Goal: Information Seeking & Learning: Learn about a topic

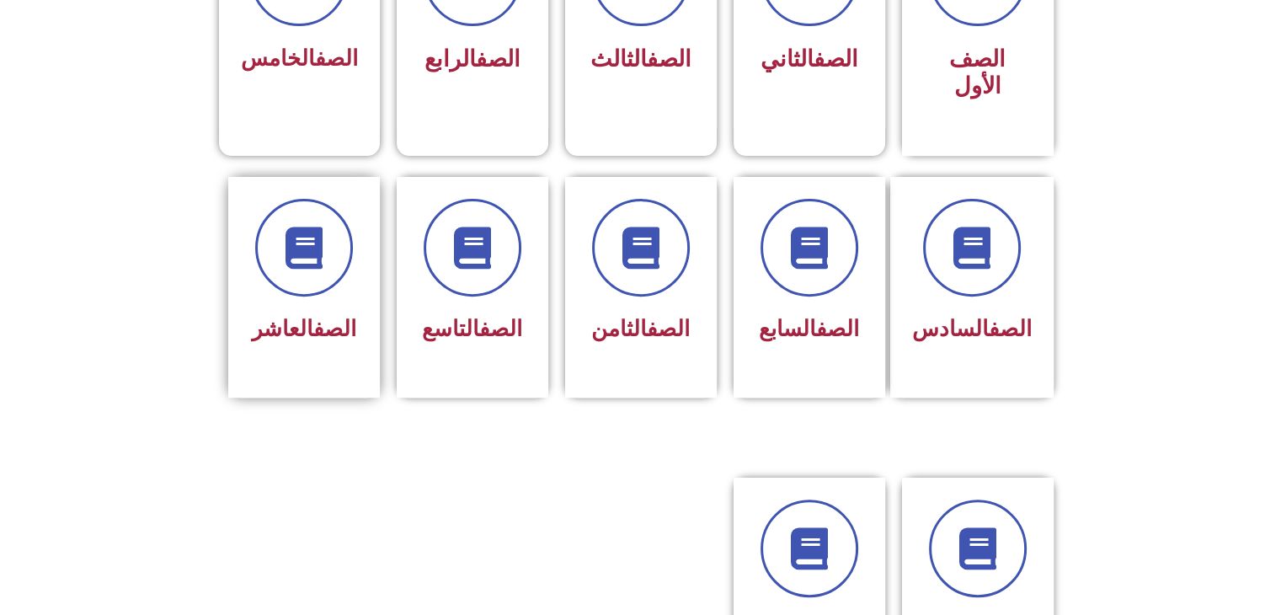
scroll to position [590, 0]
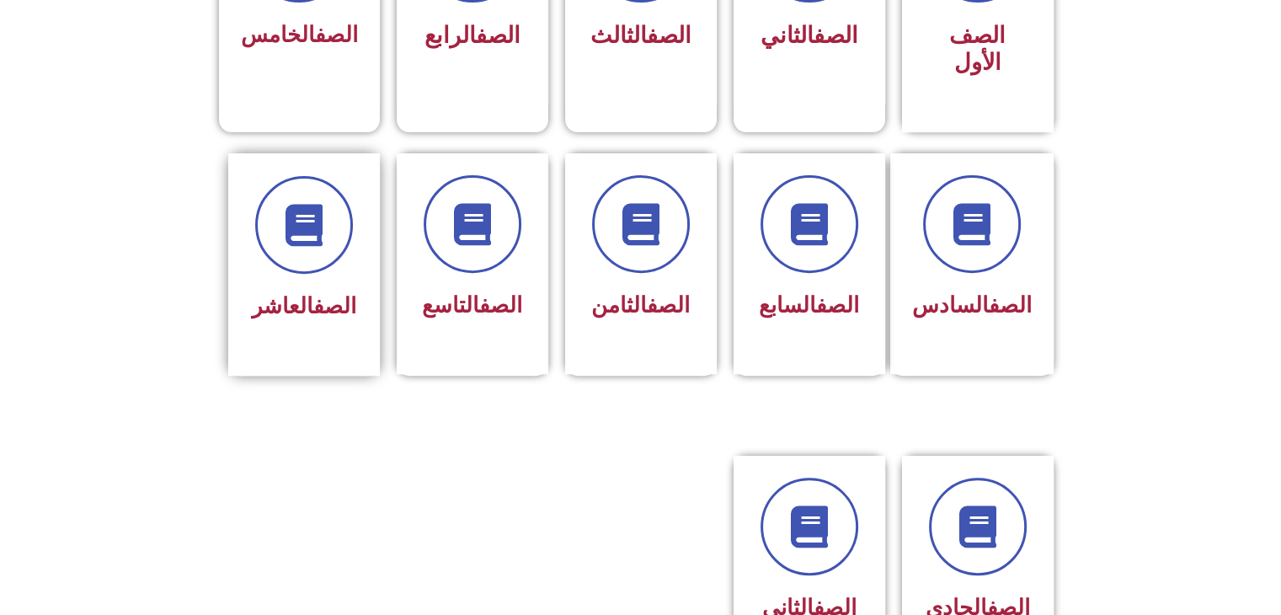
click at [339, 286] on div "الصف العاشر" at bounding box center [304, 306] width 106 height 41
click at [340, 210] on span at bounding box center [304, 225] width 108 height 108
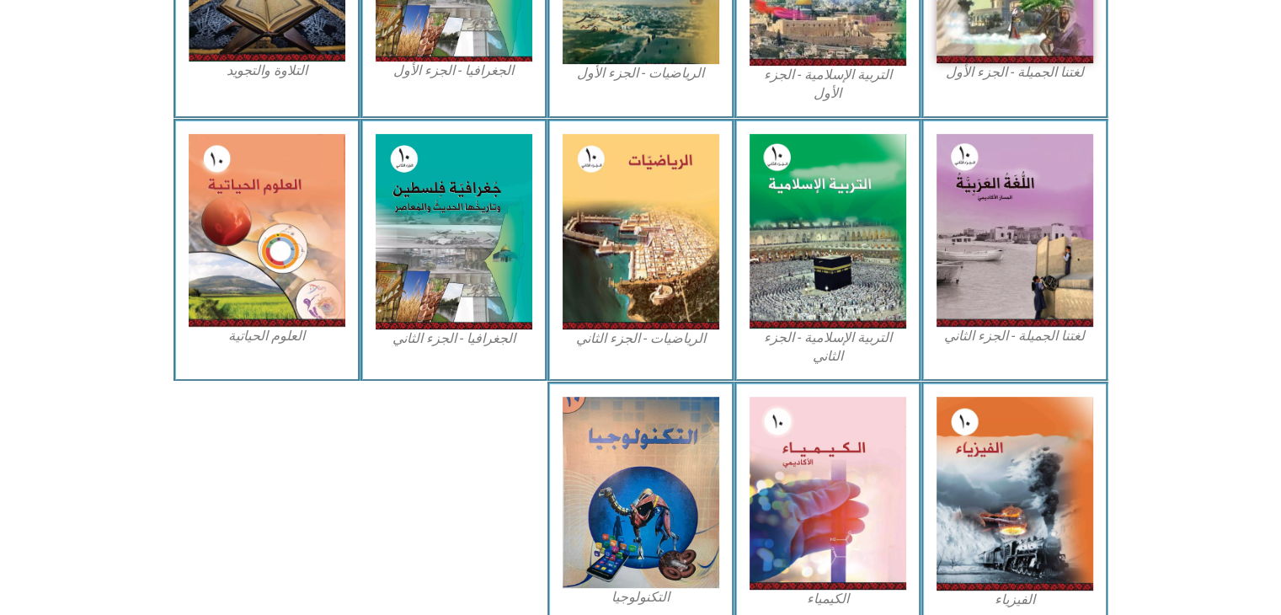
scroll to position [674, 0]
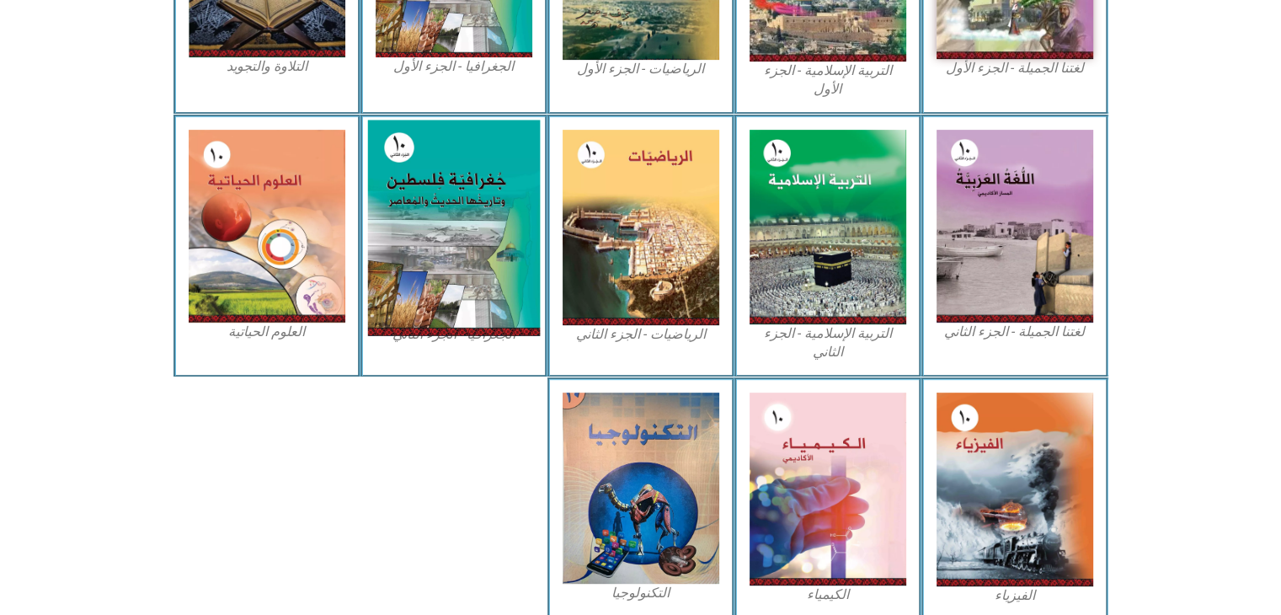
click at [495, 243] on img at bounding box center [453, 228] width 173 height 216
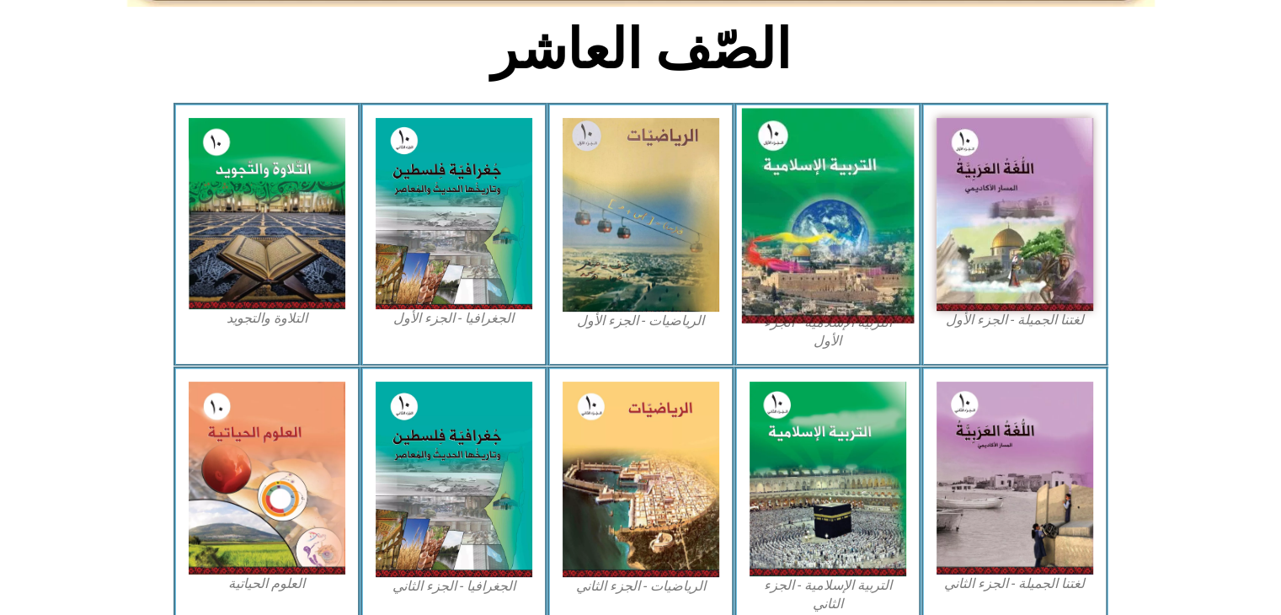
scroll to position [421, 0]
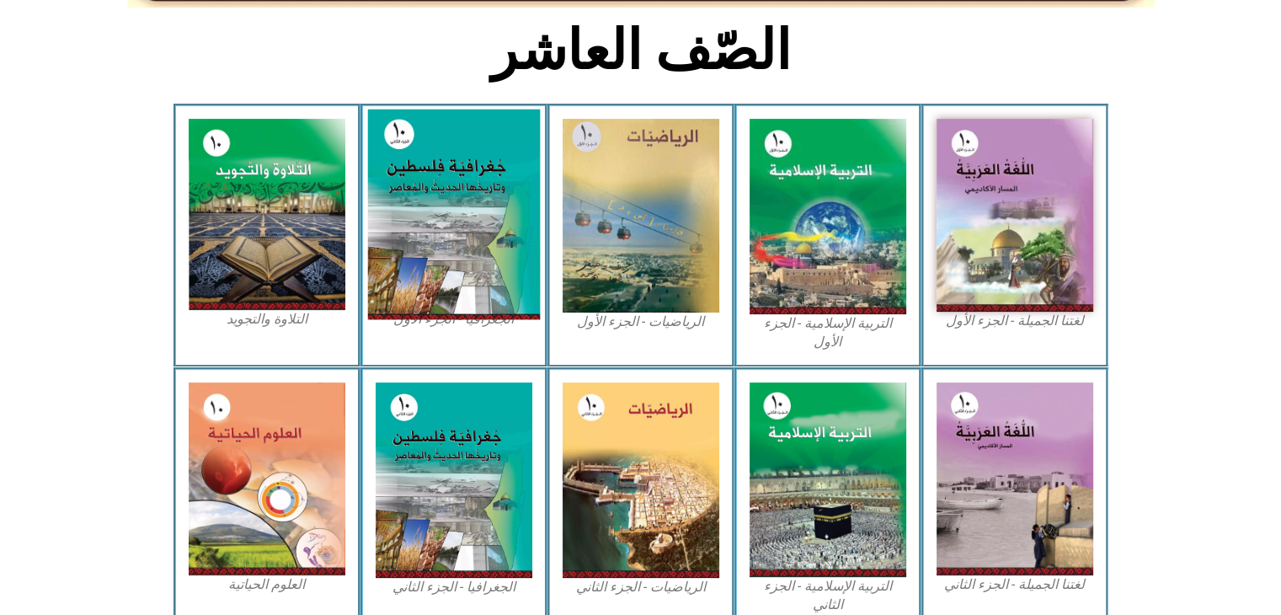
click at [418, 243] on img at bounding box center [453, 215] width 173 height 211
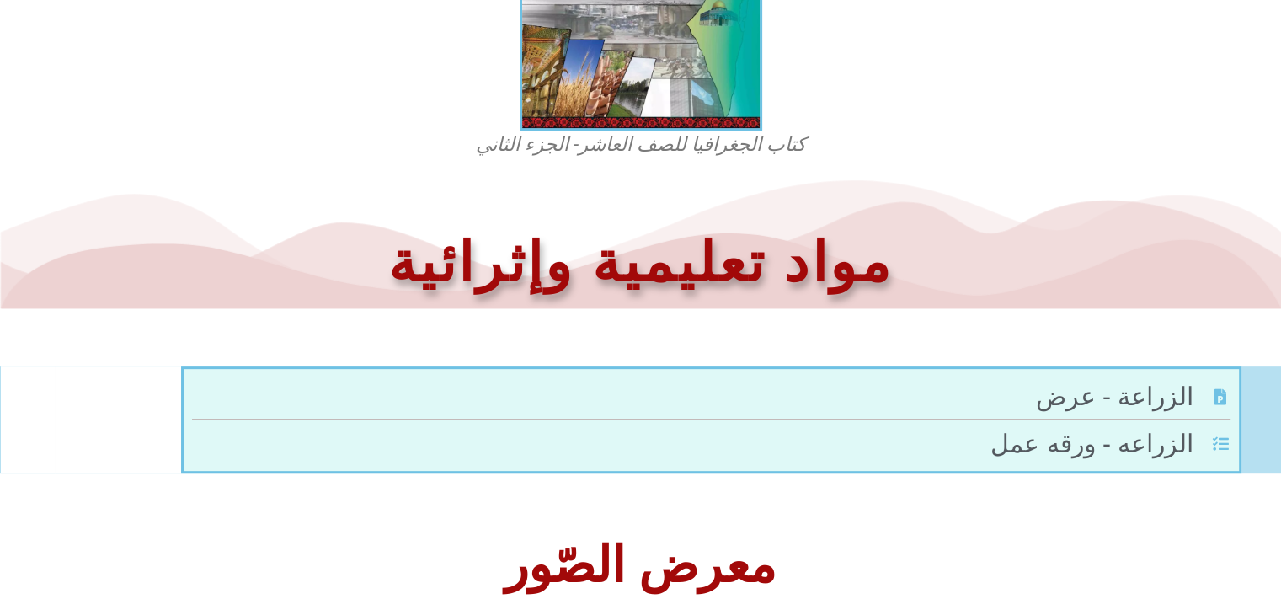
scroll to position [671, 0]
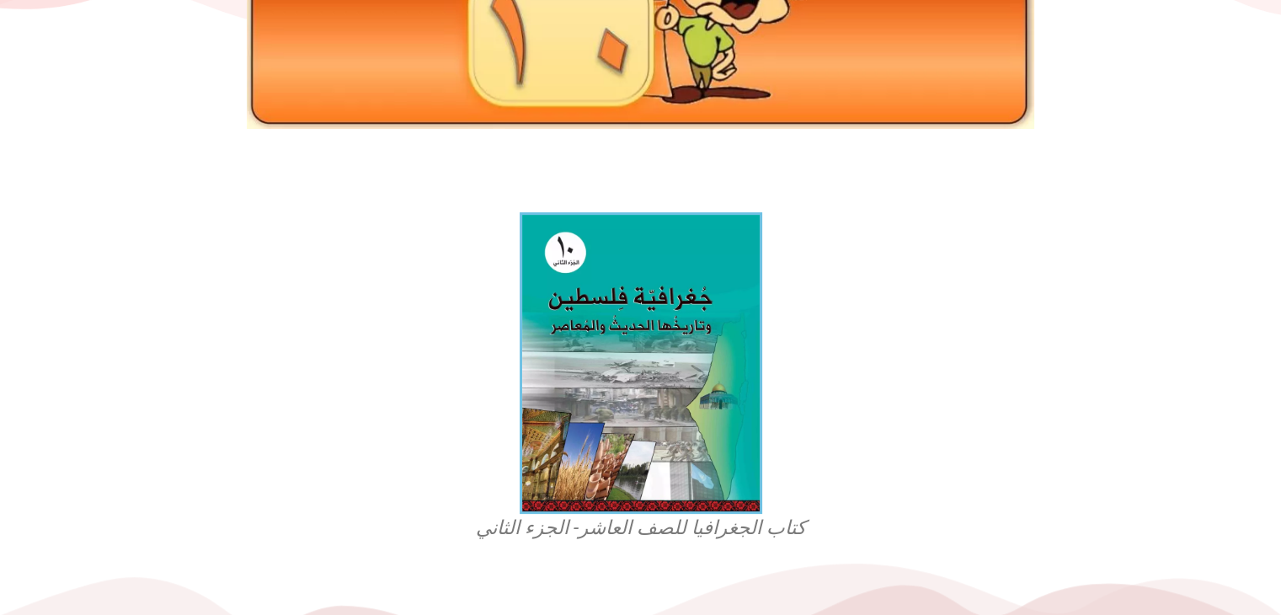
scroll to position [0, 0]
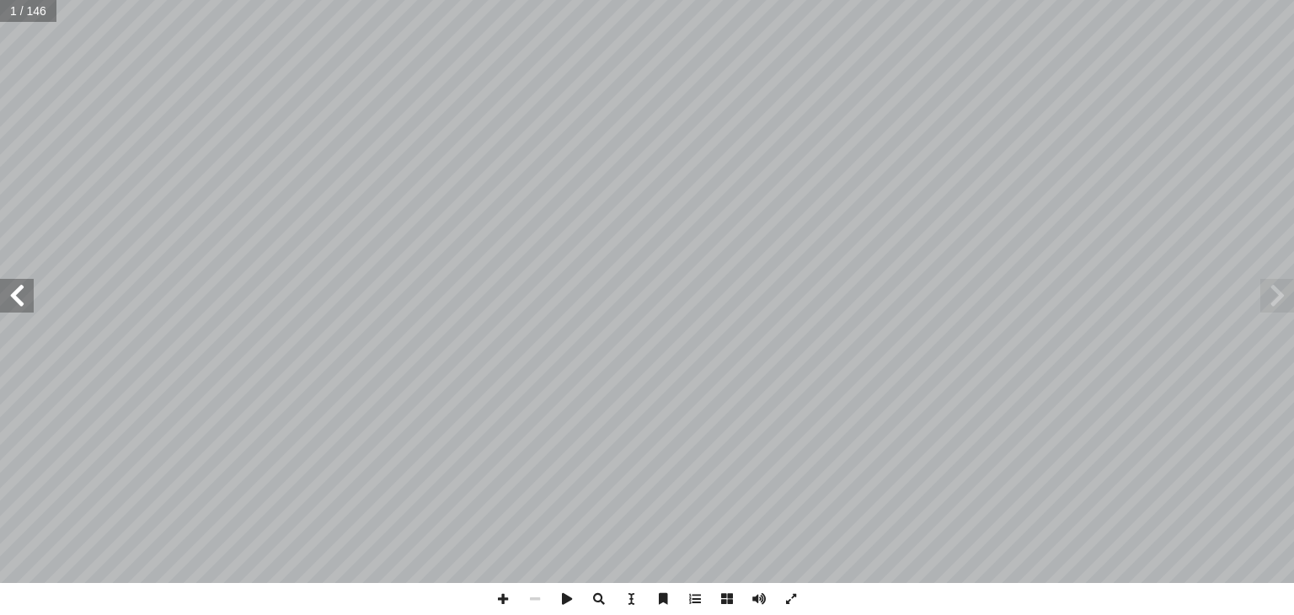
click at [15, 294] on span at bounding box center [17, 296] width 34 height 34
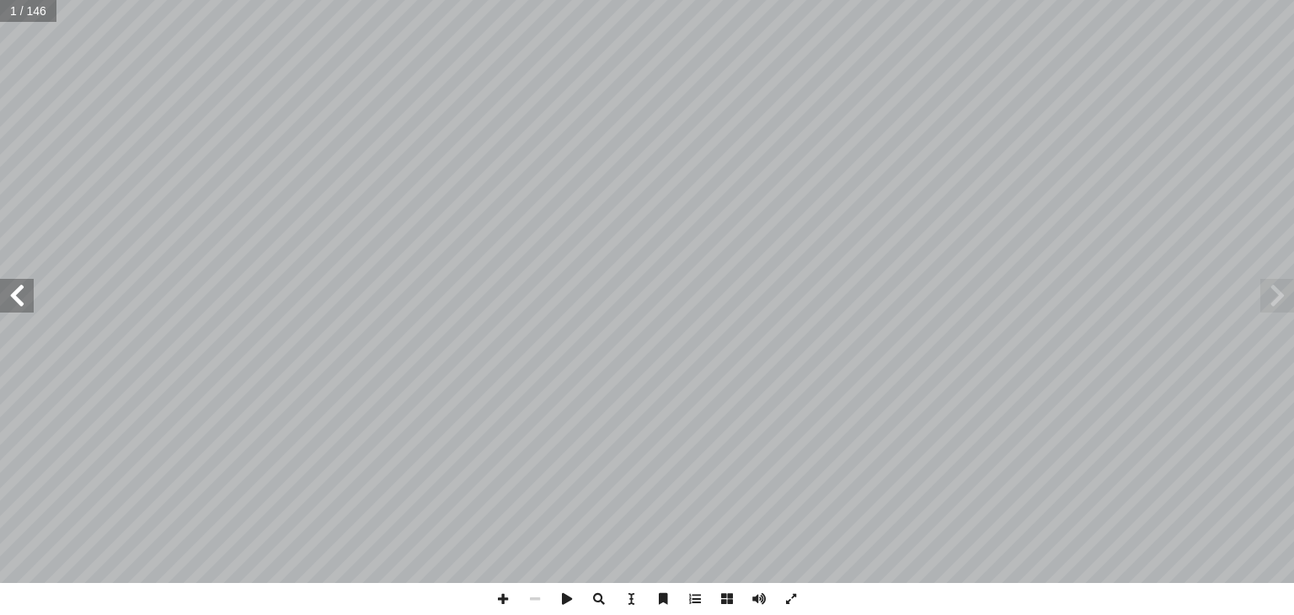
click at [15, 294] on span at bounding box center [17, 296] width 34 height 34
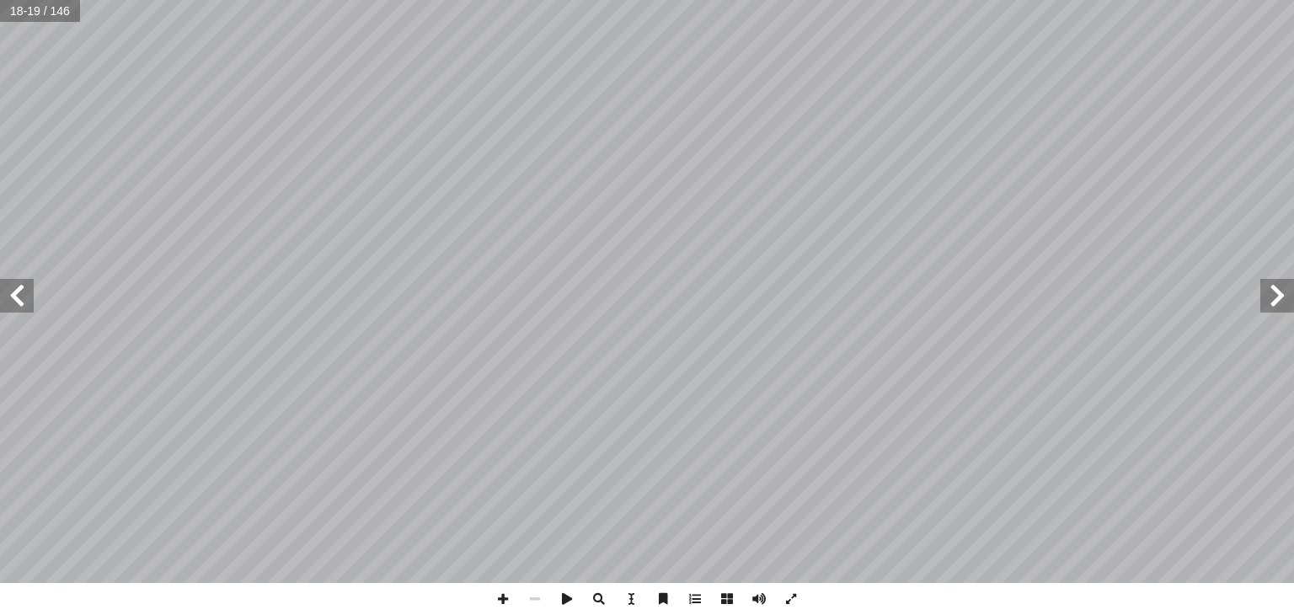
click at [1291, 304] on span at bounding box center [1277, 296] width 34 height 34
click at [1286, 301] on span at bounding box center [1277, 296] width 34 height 34
click at [1285, 299] on span at bounding box center [1277, 296] width 34 height 34
click at [1271, 297] on span at bounding box center [1277, 296] width 34 height 34
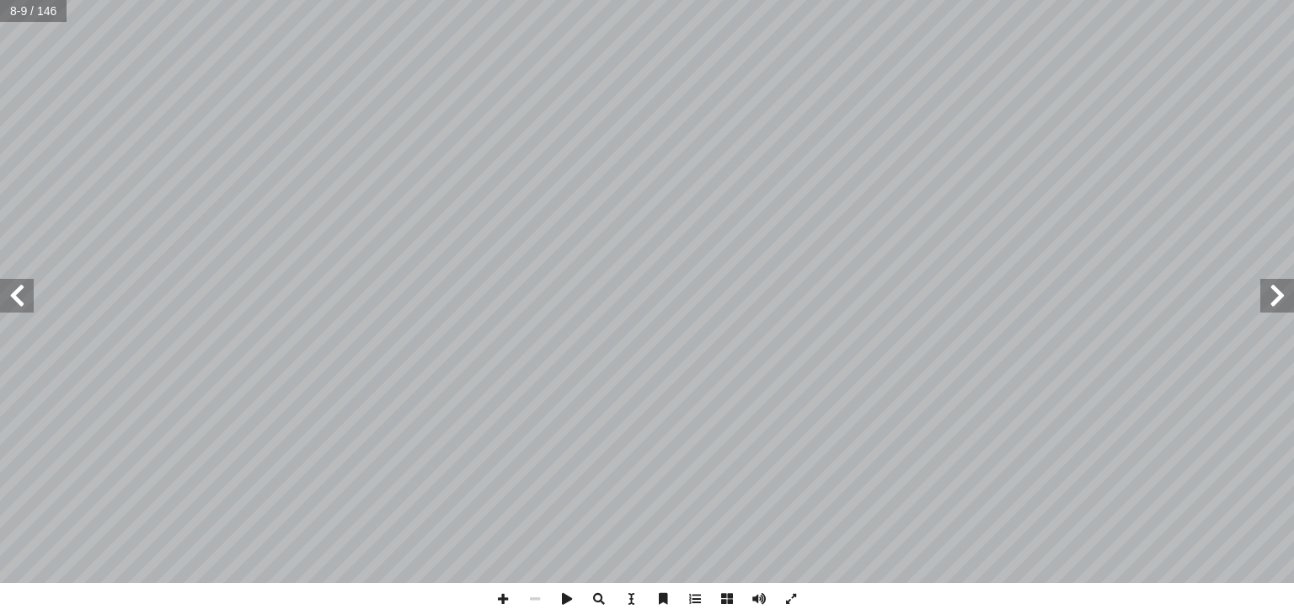
click at [1264, 294] on span at bounding box center [1277, 296] width 34 height 34
click at [1286, 301] on span at bounding box center [1277, 296] width 34 height 34
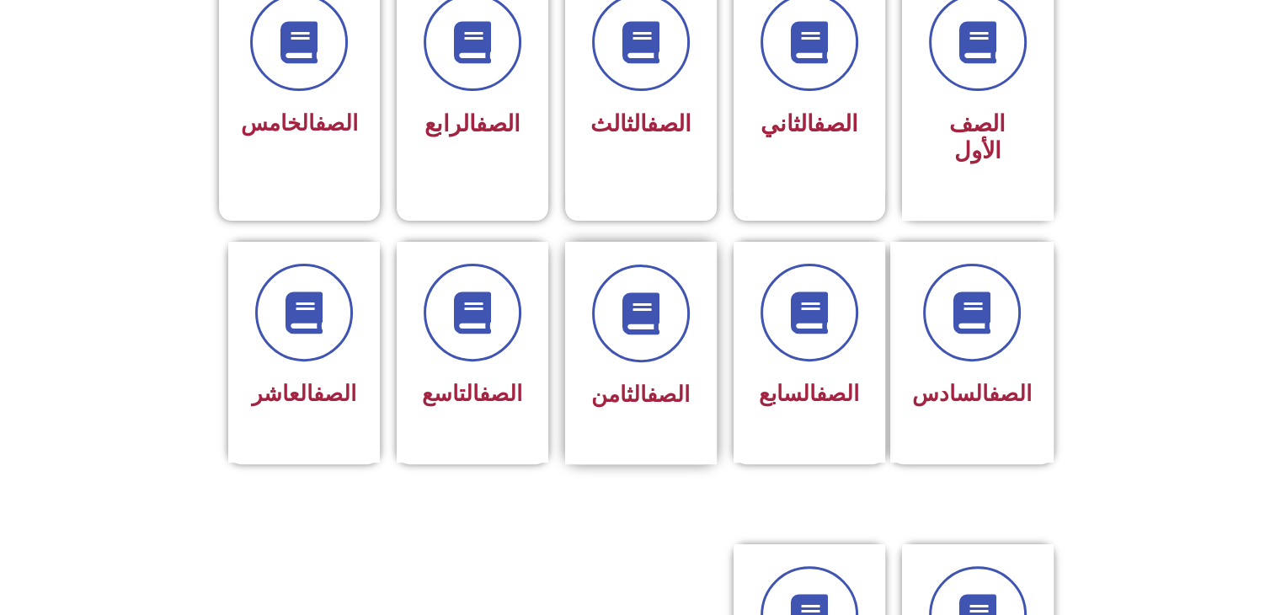
scroll to position [505, 0]
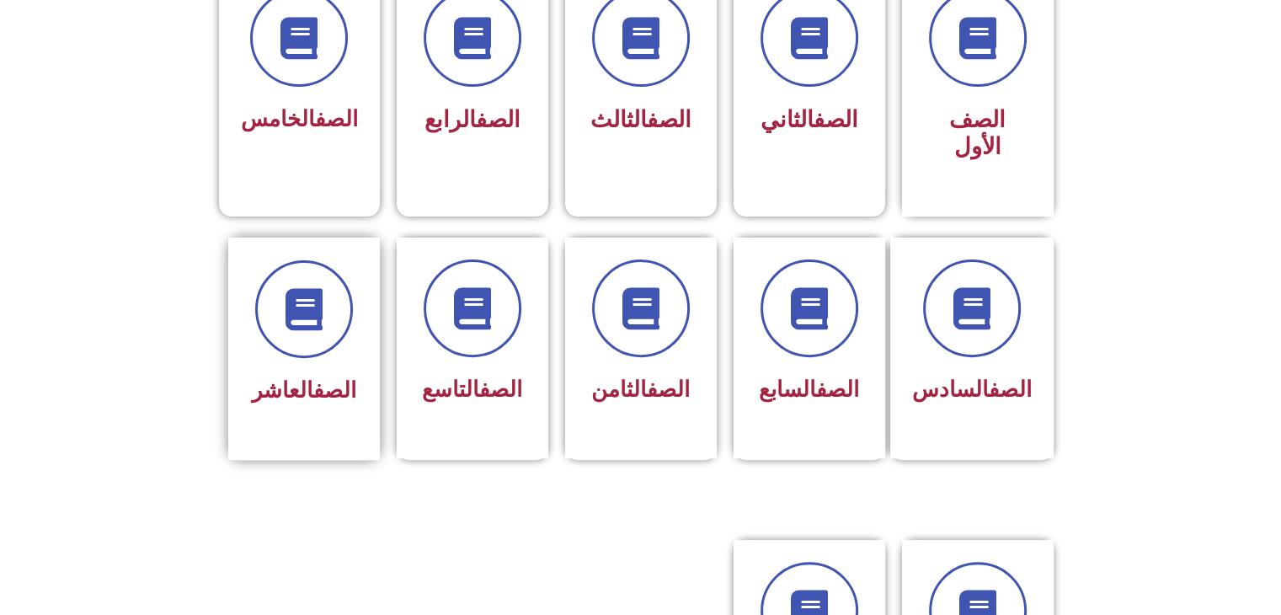
click at [295, 377] on span "الصف العاشر" at bounding box center [304, 389] width 104 height 25
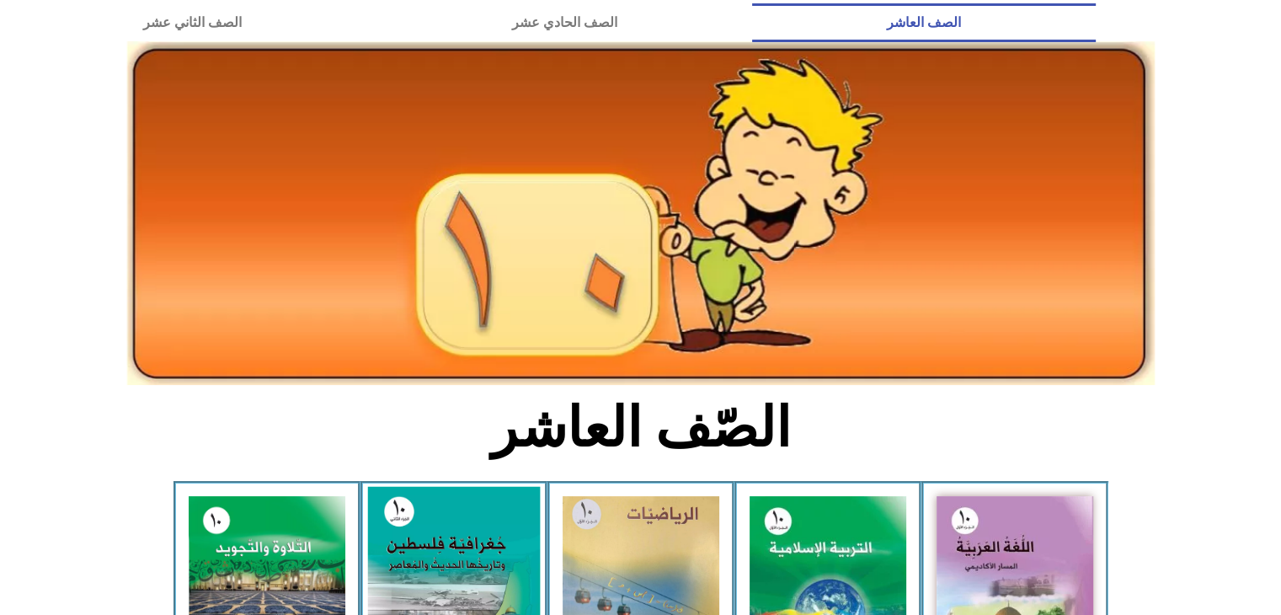
scroll to position [253, 0]
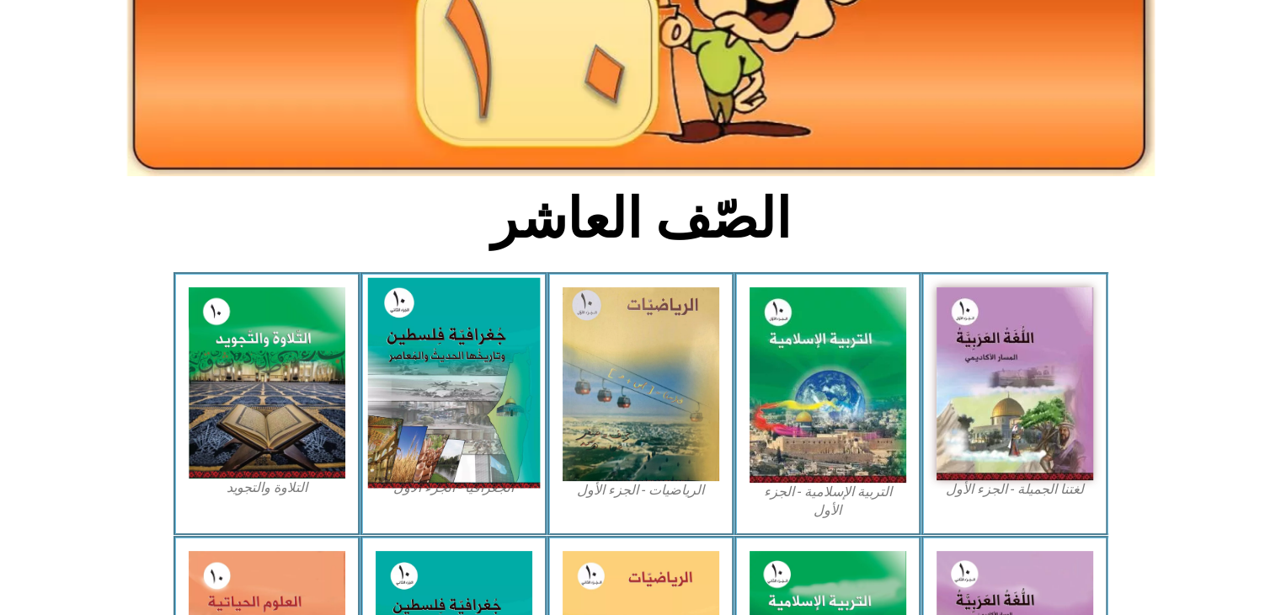
click at [492, 353] on img at bounding box center [453, 383] width 173 height 211
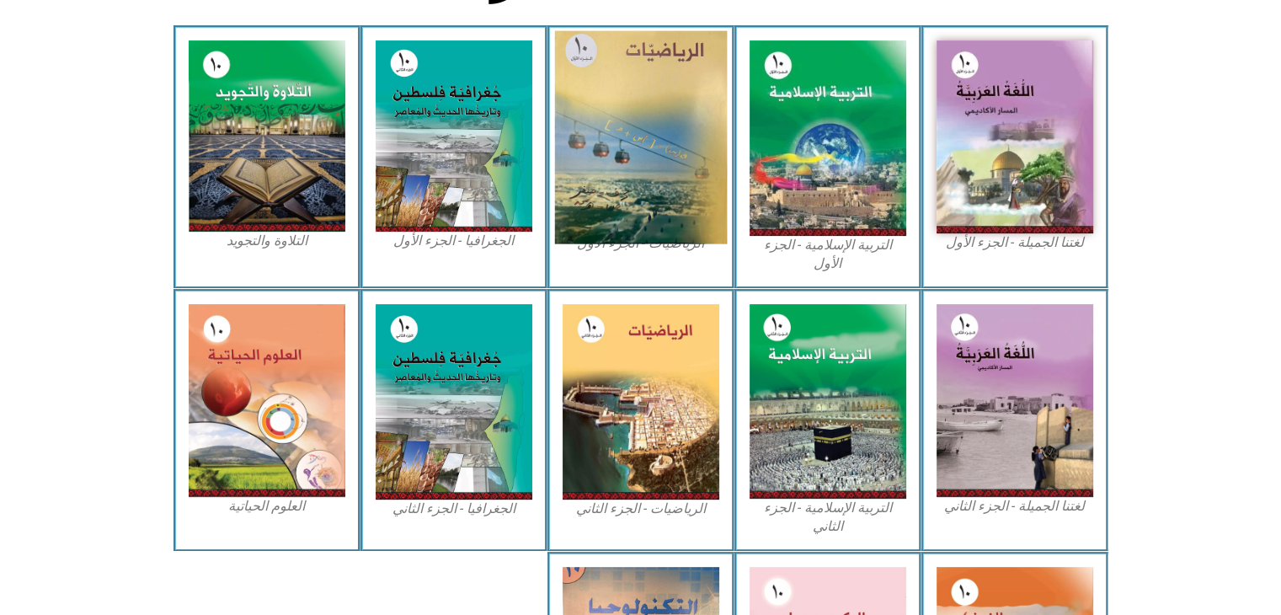
scroll to position [505, 0]
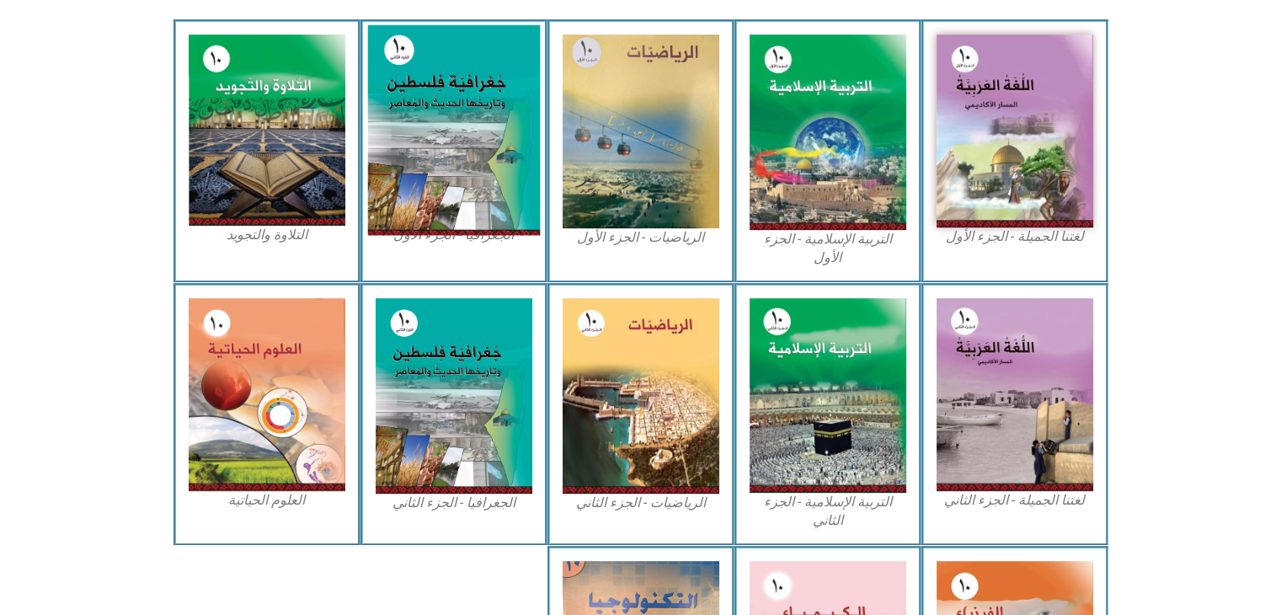
click at [483, 174] on img at bounding box center [453, 130] width 173 height 211
